Goal: Find specific page/section: Find specific page/section

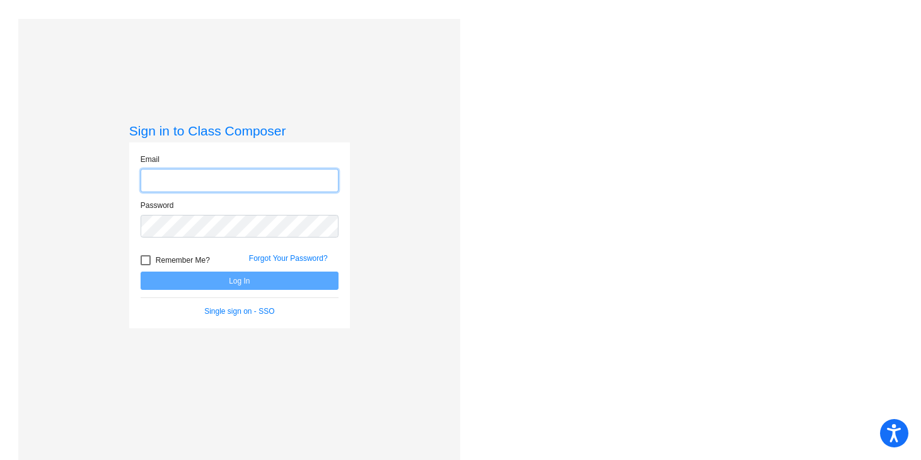
type input "[EMAIL_ADDRESS][DOMAIN_NAME]"
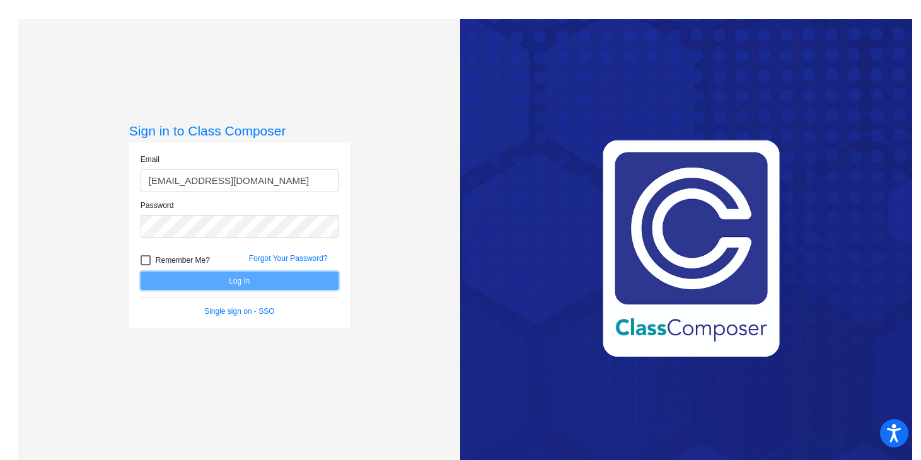
click at [251, 278] on button "Log In" at bounding box center [240, 281] width 198 height 18
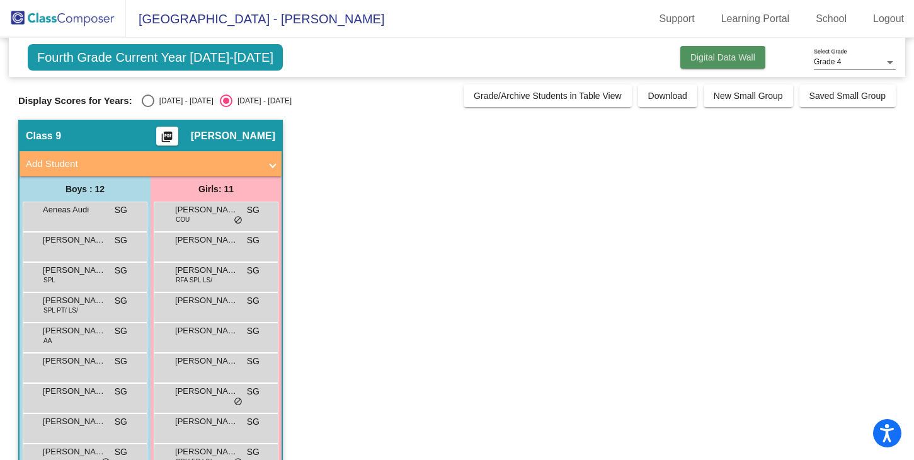
click at [709, 60] on span "Digital Data Wall" at bounding box center [723, 57] width 65 height 10
click at [173, 137] on mat-icon "picture_as_pdf" at bounding box center [166, 139] width 15 height 18
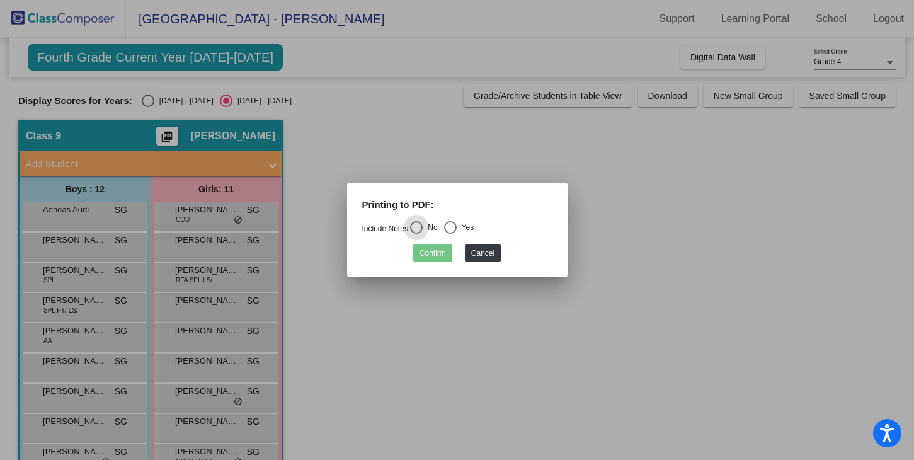
click at [451, 225] on div "Select an option" at bounding box center [450, 227] width 13 height 13
click at [451, 234] on input "Yes" at bounding box center [450, 234] width 1 height 1
radio input "true"
click at [440, 249] on button "Confirm" at bounding box center [432, 253] width 39 height 18
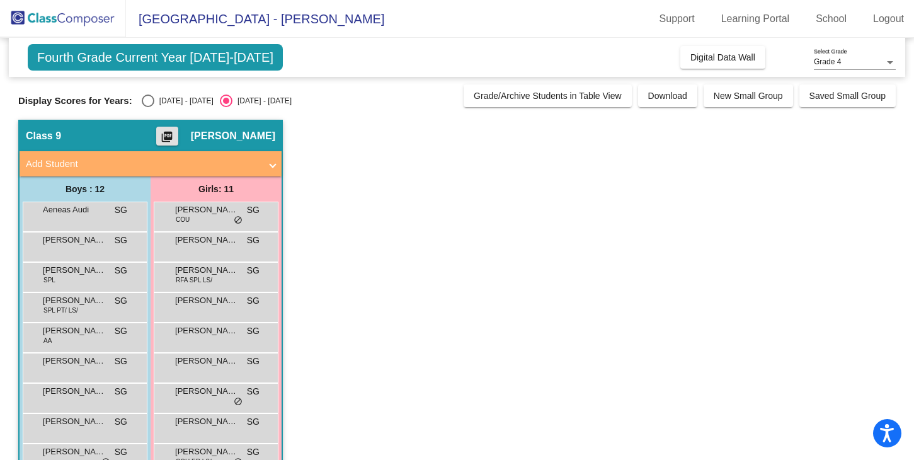
click at [142, 104] on div "Select an option" at bounding box center [148, 101] width 13 height 13
click at [147, 107] on input "[DATE] - [DATE]" at bounding box center [147, 107] width 1 height 1
radio input "true"
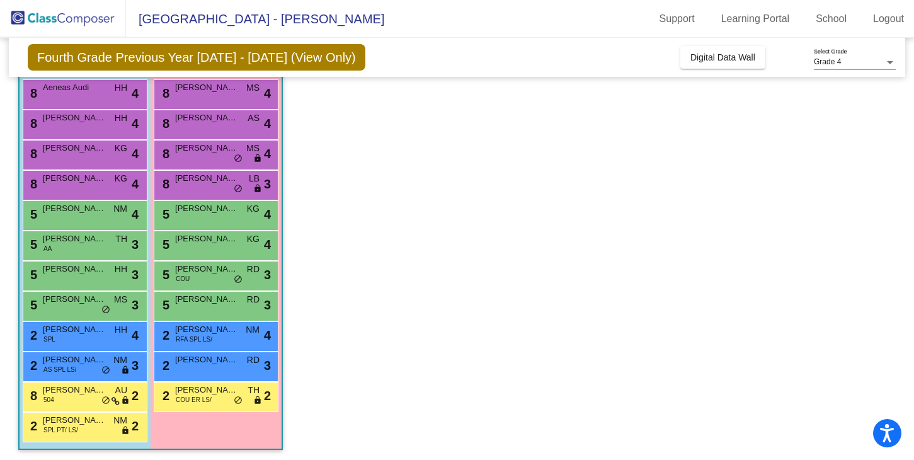
scroll to position [125, 0]
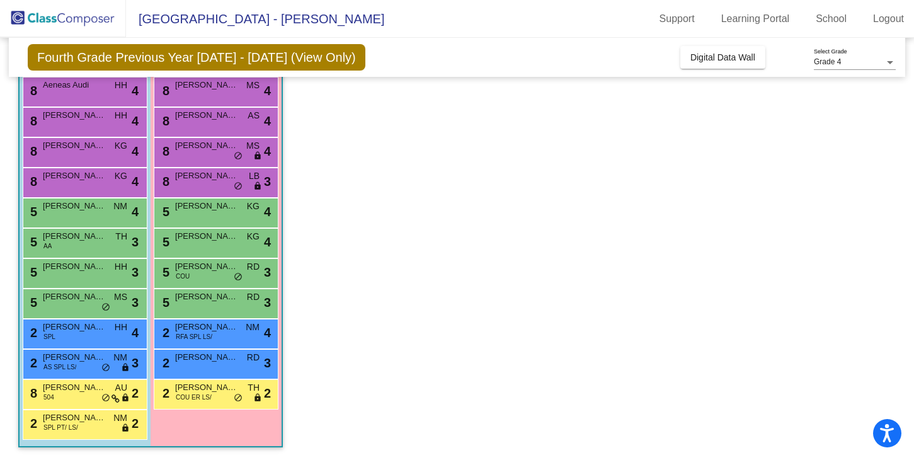
click at [184, 406] on div "2 [PERSON_NAME] COU ER LS/ TH lock do_not_disturb_alt 2" at bounding box center [216, 394] width 125 height 30
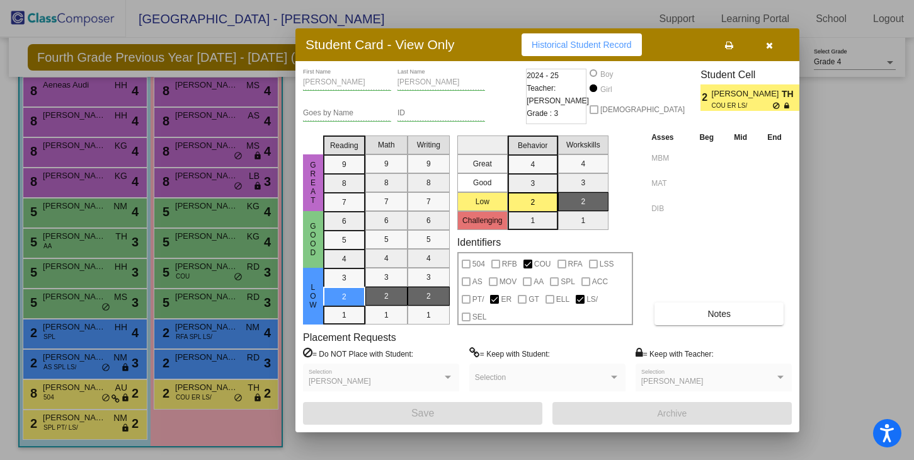
scroll to position [0, 0]
click at [766, 54] on button "button" at bounding box center [769, 44] width 40 height 23
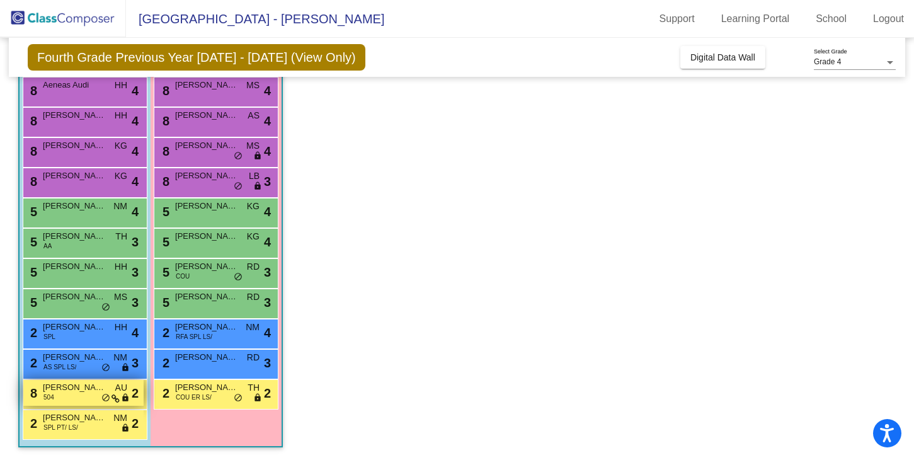
click at [78, 391] on span "[PERSON_NAME]" at bounding box center [74, 387] width 63 height 13
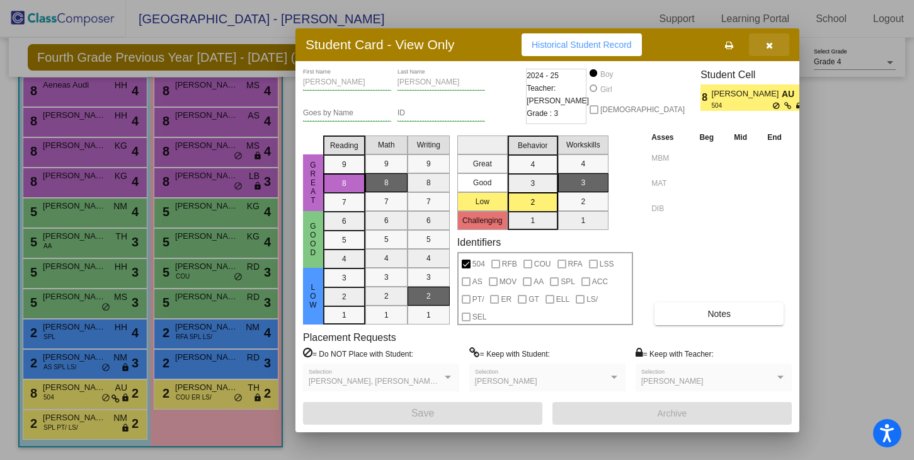
click at [769, 44] on icon "button" at bounding box center [769, 45] width 7 height 9
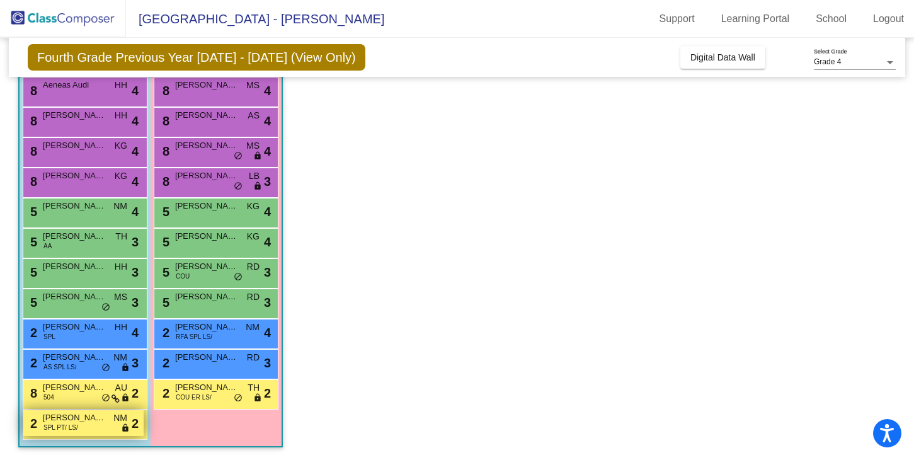
click at [80, 420] on span "[PERSON_NAME]" at bounding box center [74, 417] width 63 height 13
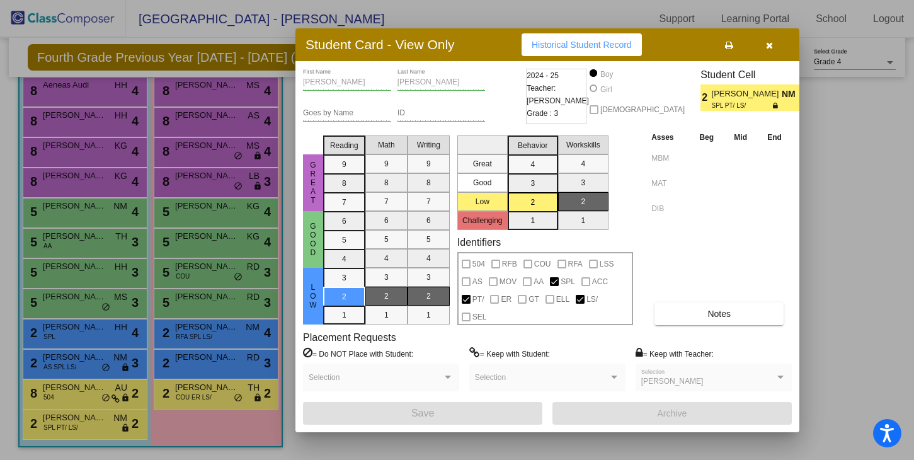
click at [774, 49] on button "button" at bounding box center [769, 44] width 40 height 23
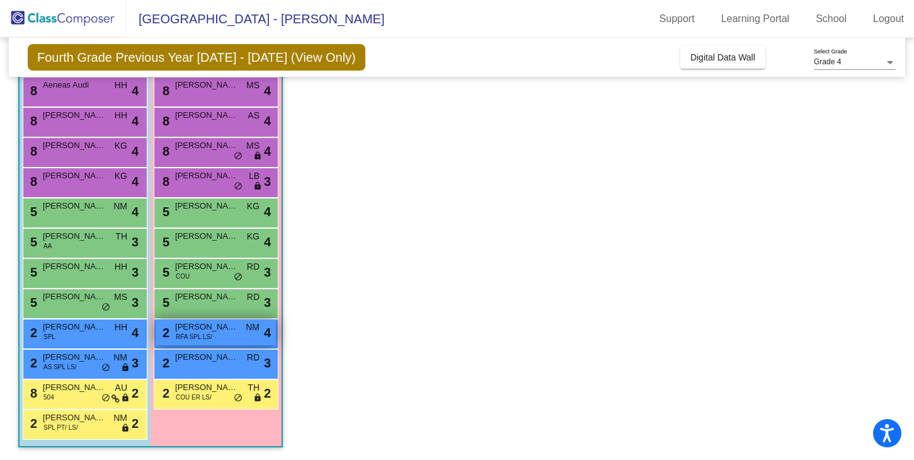
click at [200, 338] on span "RFA SPL LS/" at bounding box center [194, 336] width 37 height 9
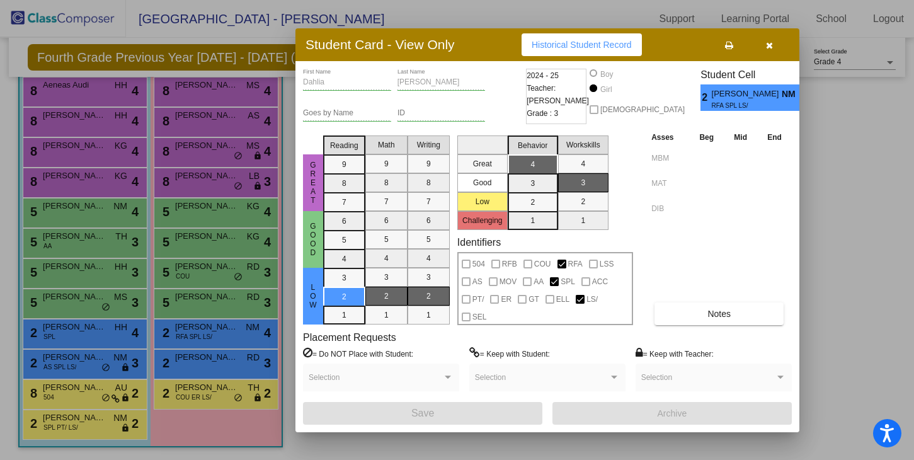
click at [774, 45] on button "button" at bounding box center [769, 44] width 40 height 23
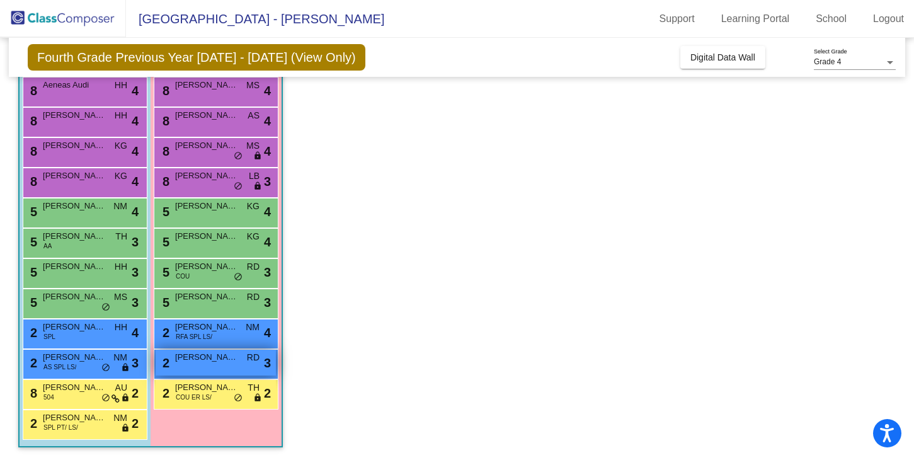
click at [186, 361] on span "[PERSON_NAME]" at bounding box center [206, 357] width 63 height 13
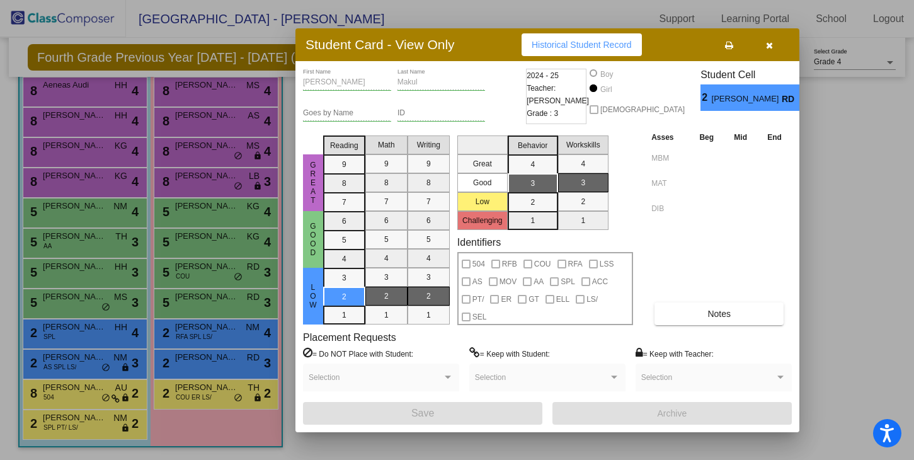
click at [772, 50] on button "button" at bounding box center [769, 44] width 40 height 23
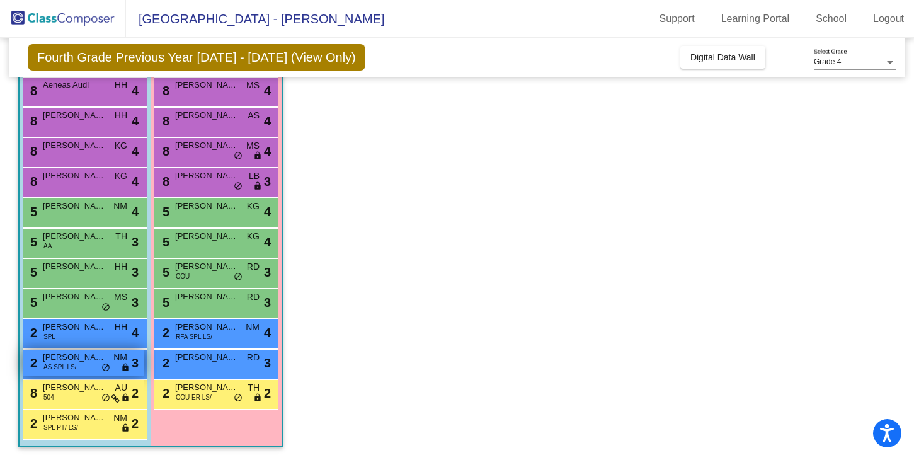
click at [79, 364] on div "2 [PERSON_NAME] AS SPL LS/ NM lock do_not_disturb_alt 3" at bounding box center [83, 363] width 120 height 26
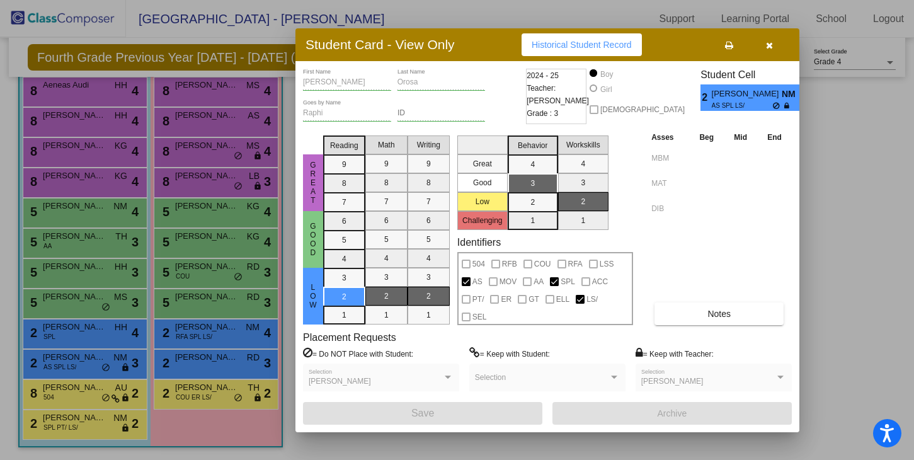
click at [769, 48] on icon "button" at bounding box center [769, 45] width 7 height 9
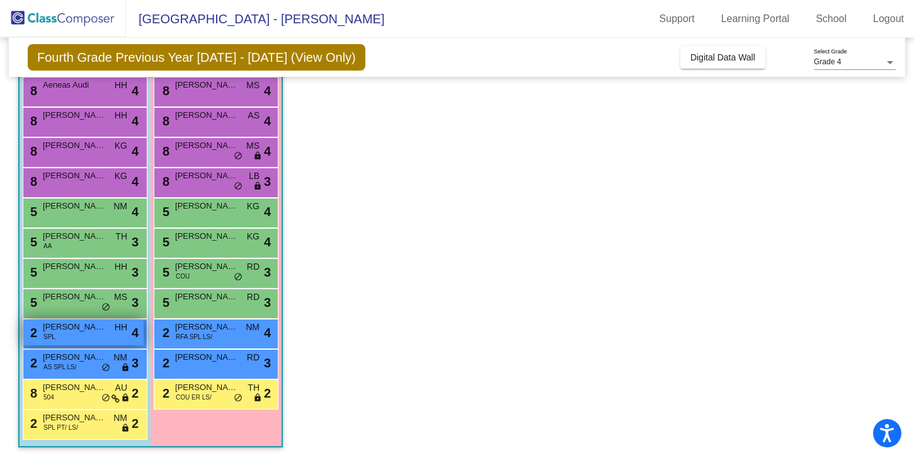
click at [106, 335] on div "2 [PERSON_NAME] SPL HH lock do_not_disturb_alt 4" at bounding box center [83, 332] width 120 height 26
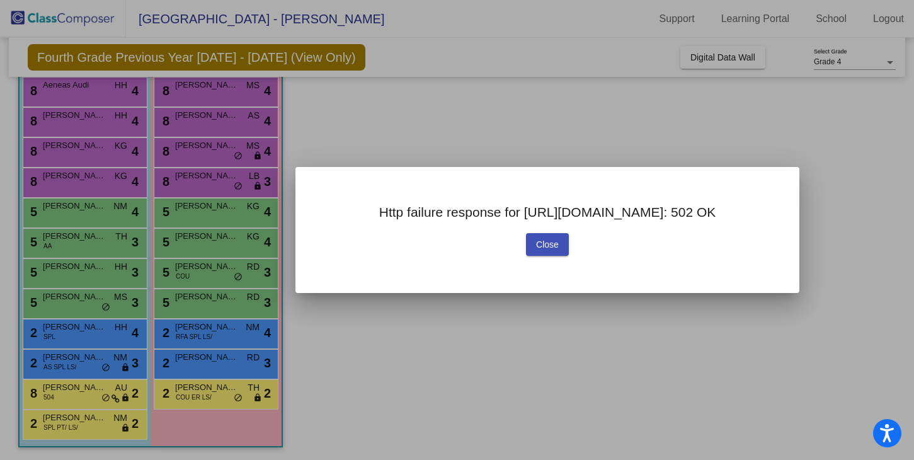
click at [559, 250] on button "Close" at bounding box center [547, 244] width 43 height 23
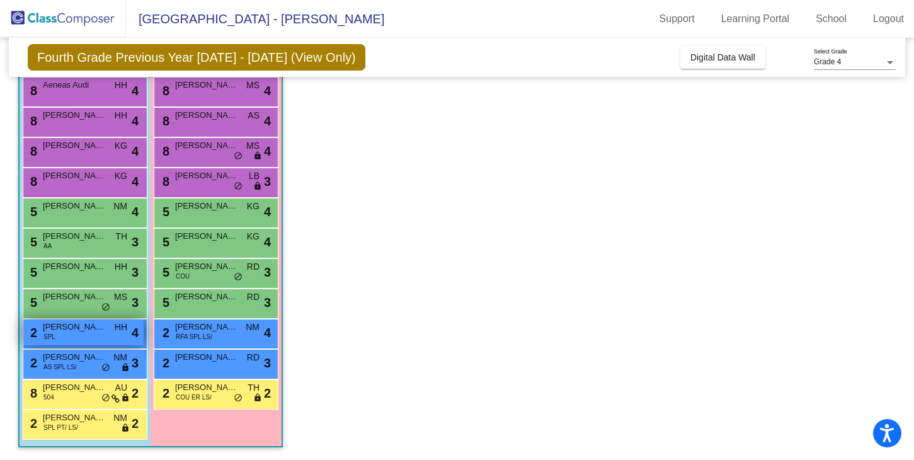
click at [89, 331] on span "[PERSON_NAME]" at bounding box center [74, 327] width 63 height 13
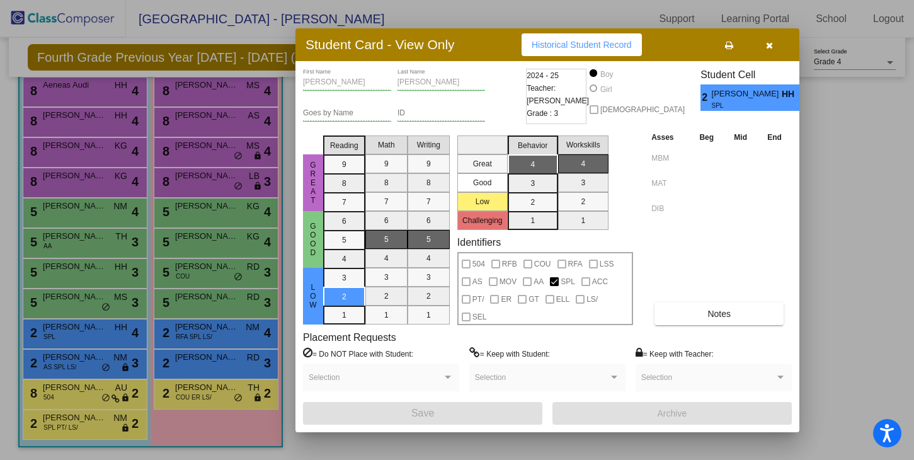
drag, startPoint x: 769, startPoint y: 49, endPoint x: 769, endPoint y: 59, distance: 10.7
click at [769, 49] on icon "button" at bounding box center [769, 45] width 7 height 9
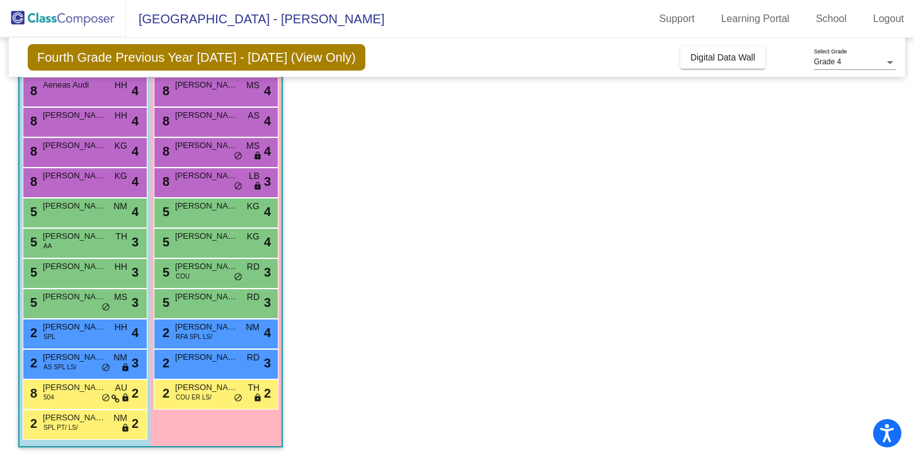
click at [619, 200] on app-classroom "Class 9 picture_as_pdf [PERSON_NAME] Add Student First Name Last Name Student I…" at bounding box center [457, 227] width 878 height 465
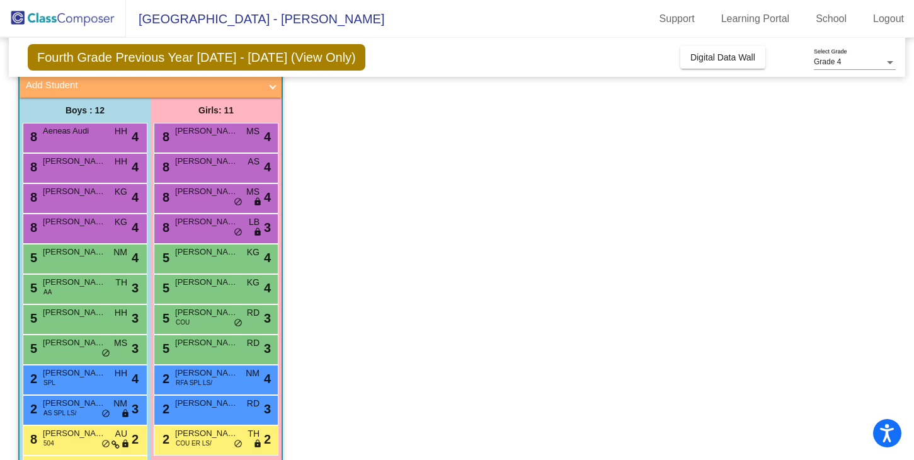
scroll to position [76, 0]
